Goal: Task Accomplishment & Management: Use online tool/utility

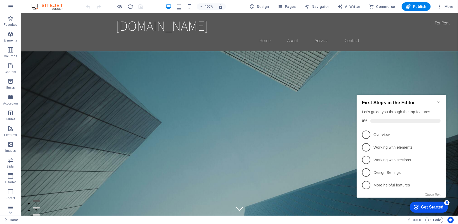
click at [426, 208] on div "Get Started" at bounding box center [432, 206] width 23 height 5
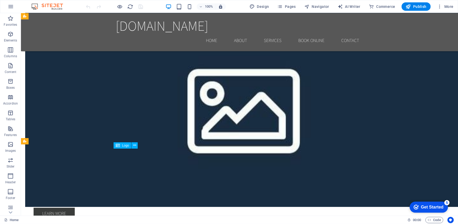
scroll to position [903, 0]
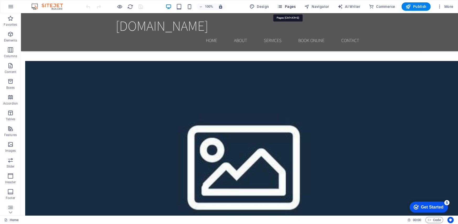
click at [290, 9] on span "Pages" at bounding box center [287, 6] width 18 height 5
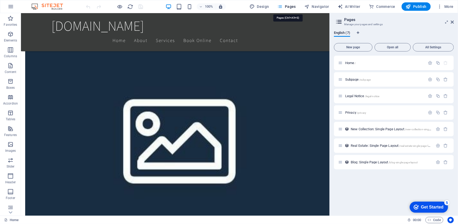
scroll to position [882, 0]
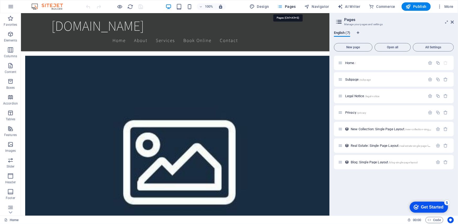
click at [290, 8] on span "Pages" at bounding box center [287, 6] width 18 height 5
click at [451, 22] on icon at bounding box center [452, 22] width 3 height 4
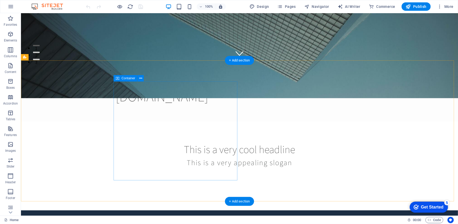
scroll to position [0, 0]
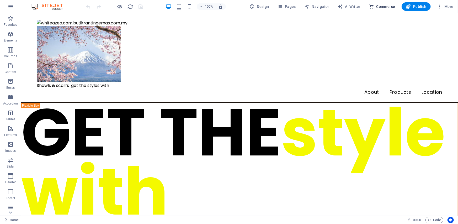
click at [383, 6] on span "Commerce" at bounding box center [382, 6] width 27 height 5
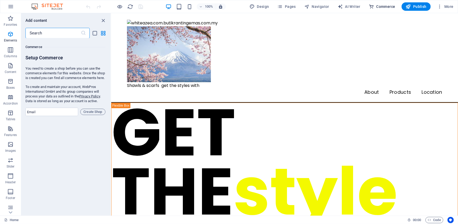
scroll to position [5056, 0]
click at [89, 114] on span "Create Shop" at bounding box center [93, 111] width 20 height 6
type input "g"
click at [102, 20] on icon "close panel" at bounding box center [104, 21] width 6 height 6
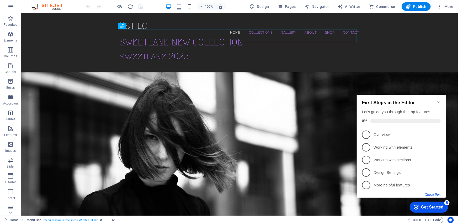
click at [431, 195] on button "Close this" at bounding box center [433, 194] width 16 height 4
